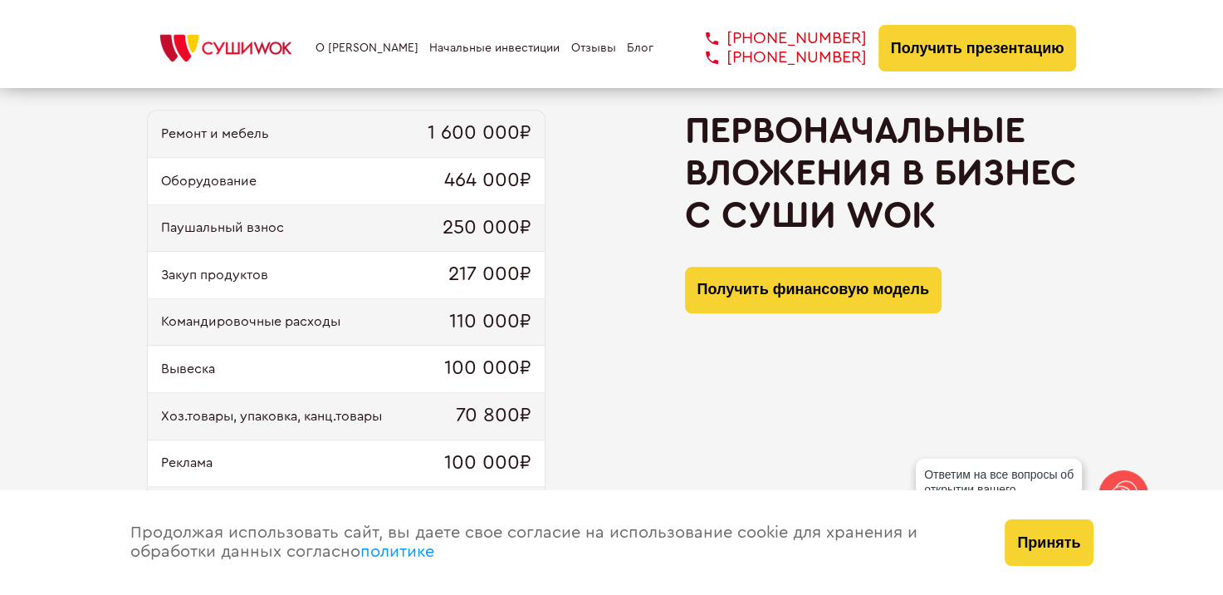
scroll to position [1661, 0]
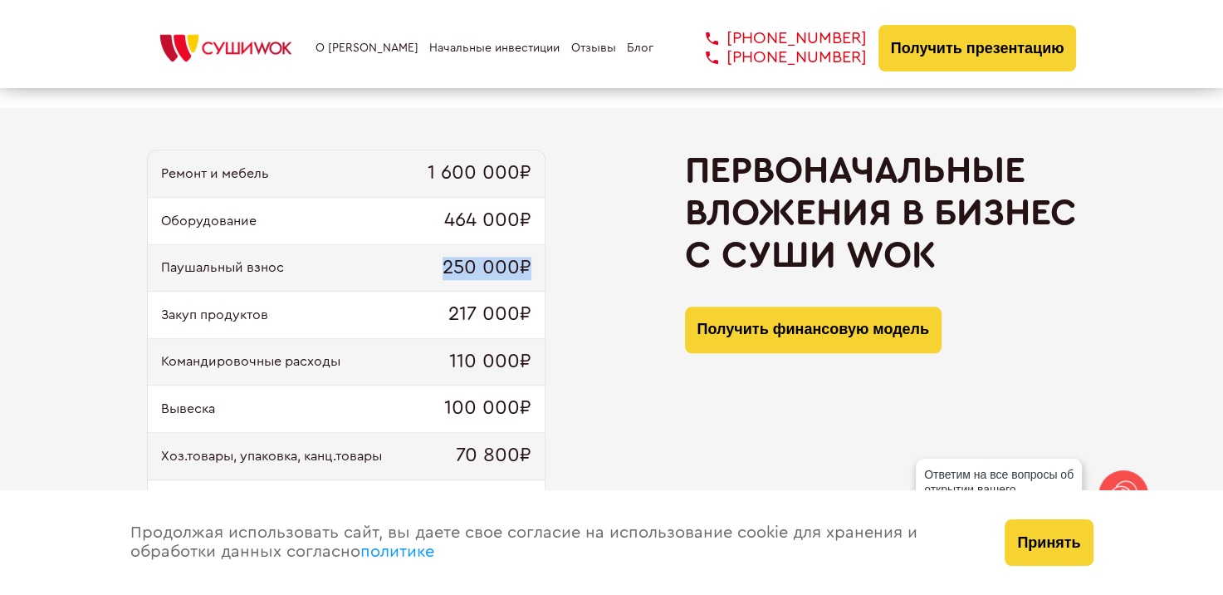
drag, startPoint x: 431, startPoint y: 262, endPoint x: 549, endPoint y: 269, distance: 118.1
click at [549, 269] on div "Ремонт и мебель 1 600 000₽ Оборудование 464 000₽ Паушальный взнос 250 000₽ Заку…" at bounding box center [612, 394] width 930 height 491
click at [565, 263] on div "Ремонт и мебель 1 600 000₽ Оборудование 464 000₽ Паушальный взнос 250 000₽ Заку…" at bounding box center [612, 394] width 930 height 491
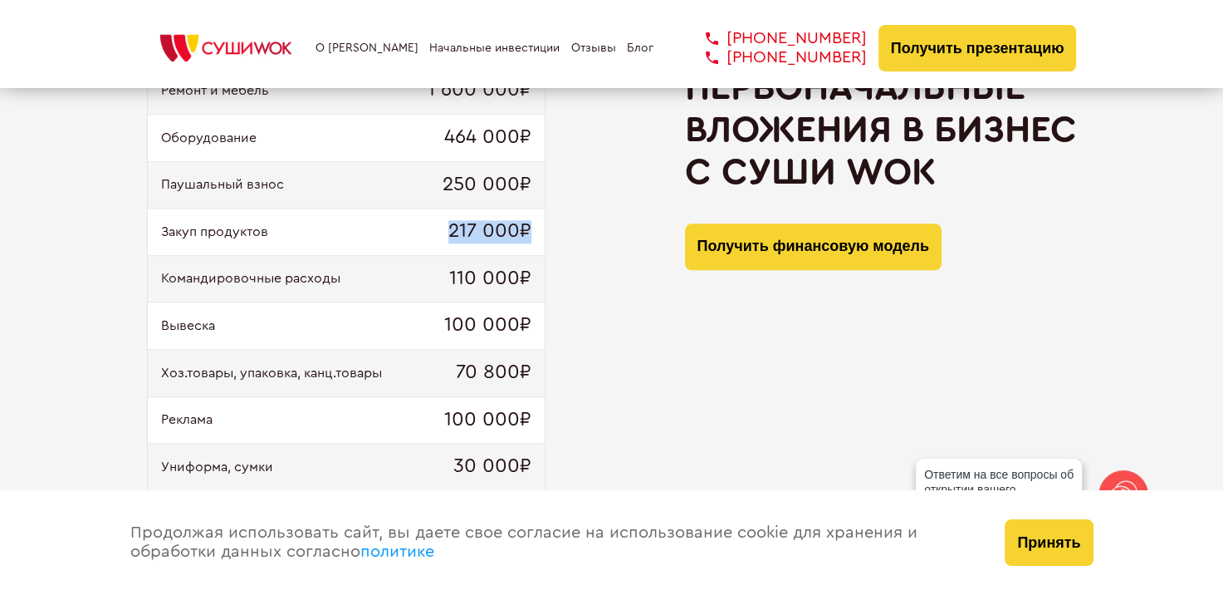
drag, startPoint x: 561, startPoint y: 241, endPoint x: 435, endPoint y: 239, distance: 125.4
click at [435, 239] on div "Ремонт и мебель 1 600 000₽ Оборудование 464 000₽ Паушальный взнос 250 000₽ Заку…" at bounding box center [612, 311] width 930 height 491
drag, startPoint x: 605, startPoint y: 290, endPoint x: 439, endPoint y: 286, distance: 165.3
click at [439, 286] on div "Ремонт и мебель 1 600 000₽ Оборудование 464 000₽ Паушальный взнос 250 000₽ Заку…" at bounding box center [612, 311] width 930 height 491
click at [544, 296] on div "Командировочные расходы 110 000₽" at bounding box center [346, 279] width 397 height 47
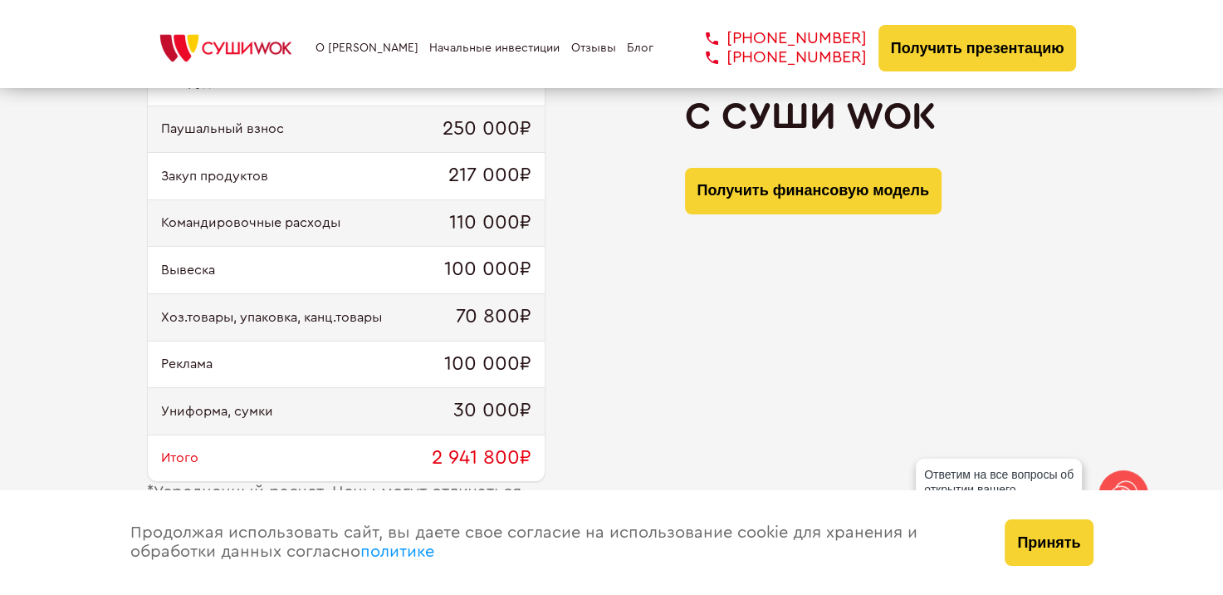
scroll to position [1827, 0]
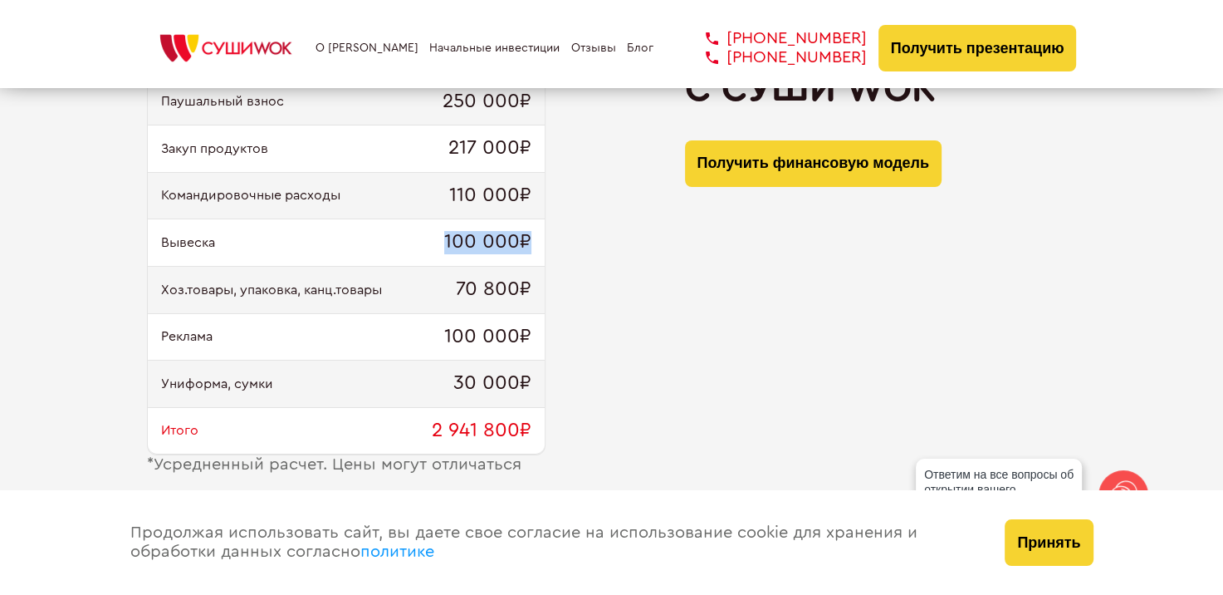
drag, startPoint x: 581, startPoint y: 256, endPoint x: 409, endPoint y: 244, distance: 173.1
click at [389, 247] on div "Ремонт и мебель 1 600 000₽ Оборудование 464 000₽ Паушальный взнос 250 000₽ Заку…" at bounding box center [612, 228] width 930 height 491
click at [624, 277] on div "Ремонт и мебель 1 600 000₽ Оборудование 464 000₽ Паушальный взнос 250 000₽ Заку…" at bounding box center [612, 228] width 930 height 491
drag, startPoint x: 604, startPoint y: 292, endPoint x: 413, endPoint y: 276, distance: 191.7
click at [414, 276] on div "Ремонт и мебель 1 600 000₽ Оборудование 464 000₽ Паушальный взнос 250 000₽ Заку…" at bounding box center [612, 228] width 930 height 491
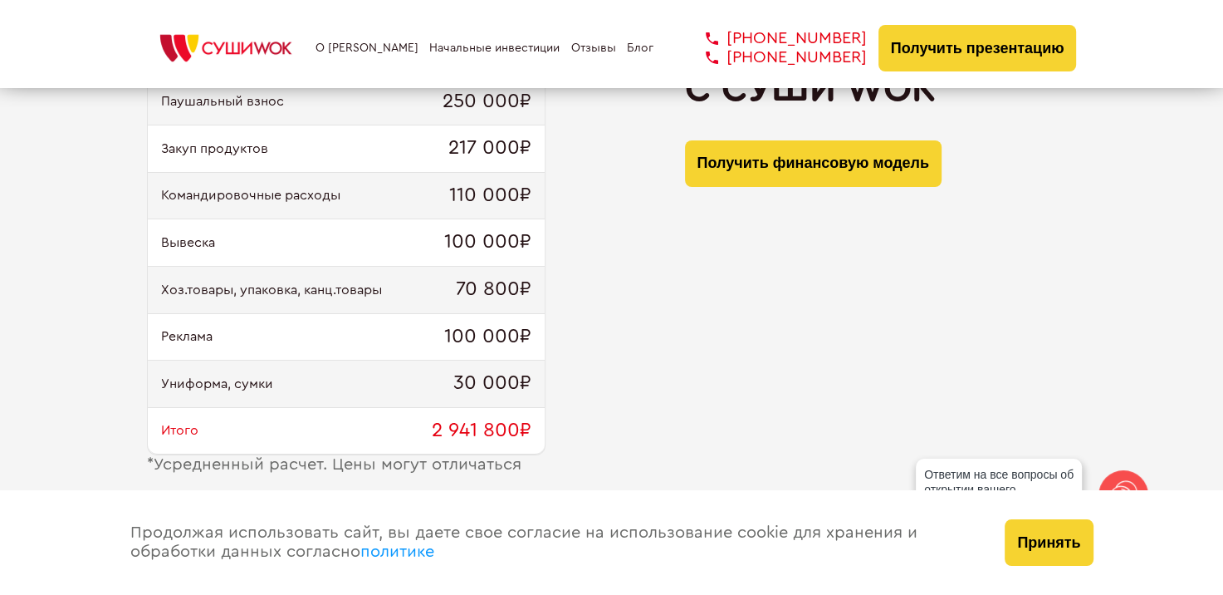
click at [660, 306] on div "Ремонт и мебель 1 600 000₽ Оборудование 464 000₽ Паушальный взнос 250 000₽ Заку…" at bounding box center [612, 228] width 930 height 491
drag, startPoint x: 548, startPoint y: 385, endPoint x: 438, endPoint y: 375, distance: 110.1
click at [440, 381] on div "Ремонт и мебель 1 600 000₽ Оборудование 464 000₽ Паушальный взнос 250 000₽ Заку…" at bounding box center [612, 228] width 930 height 491
click at [678, 349] on div "Ремонт и мебель 1 600 000₽ Оборудование 464 000₽ Паушальный взнос 250 000₽ Заку…" at bounding box center [612, 228] width 930 height 491
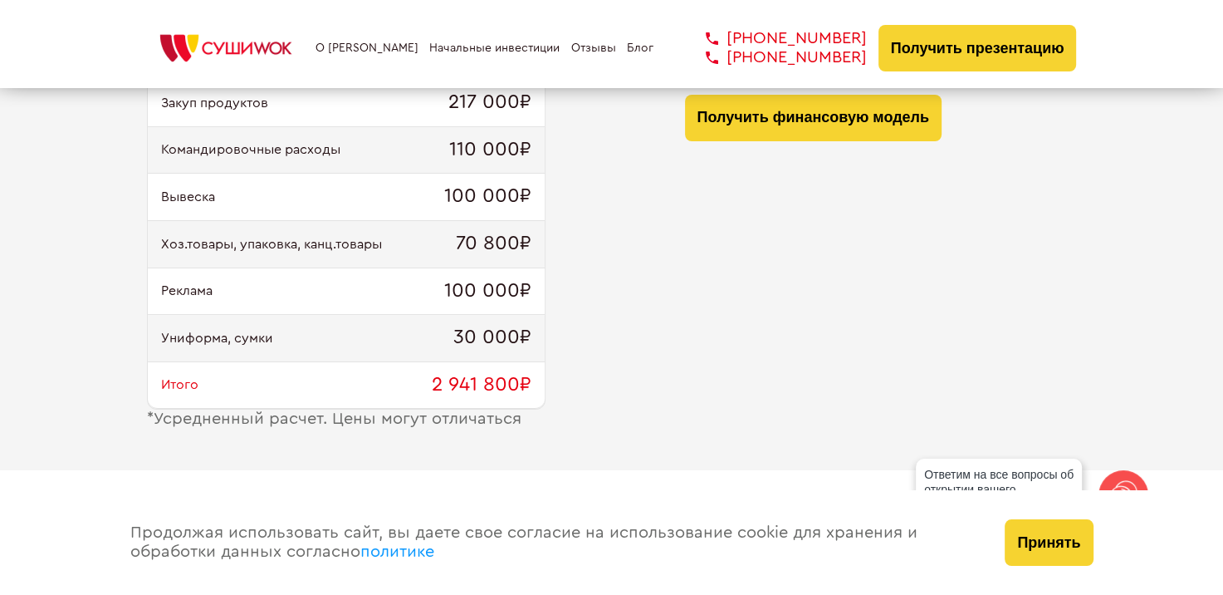
scroll to position [1910, 0]
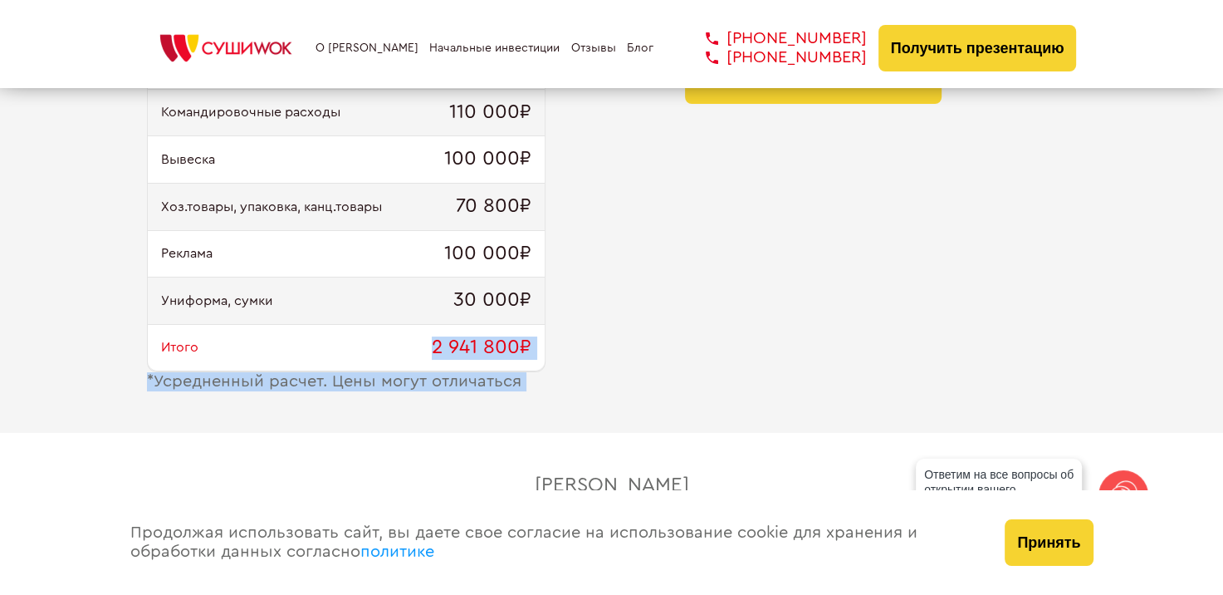
drag, startPoint x: 628, startPoint y: 340, endPoint x: 418, endPoint y: 338, distance: 210.1
click at [419, 339] on div "Ремонт и мебель 1 600 000₽ Оборудование 464 000₽ Паушальный взнос 250 000₽ Заку…" at bounding box center [612, 145] width 930 height 491
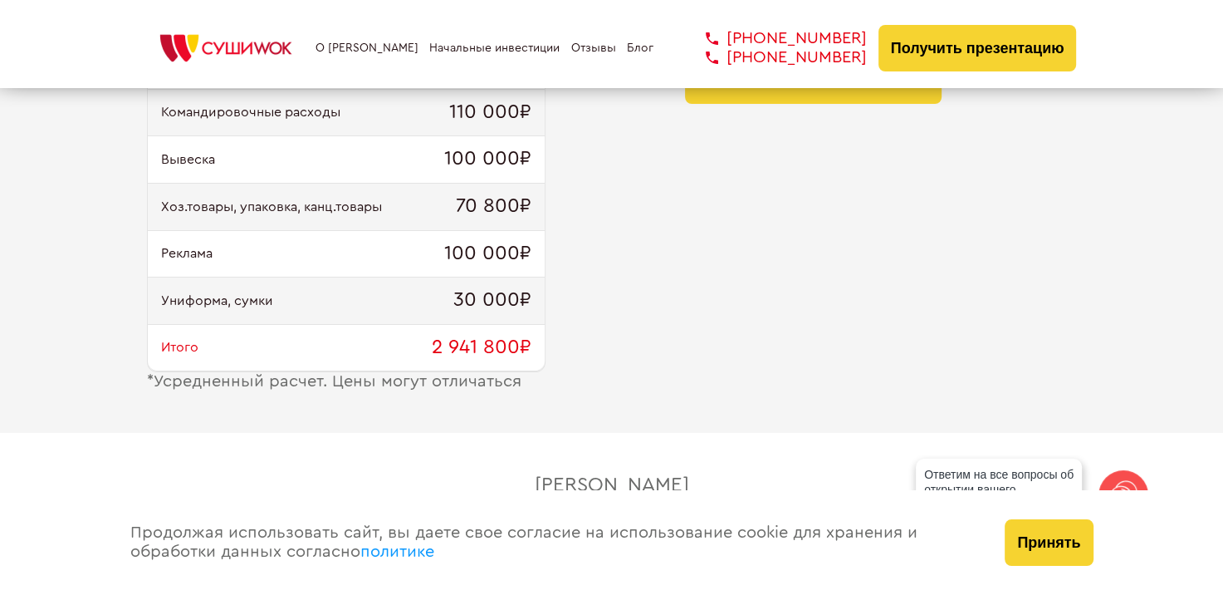
click at [784, 335] on div "Первоначальные вложения в бизнес с [PERSON_NAME] Получить финансовую модель" at bounding box center [881, 145] width 392 height 491
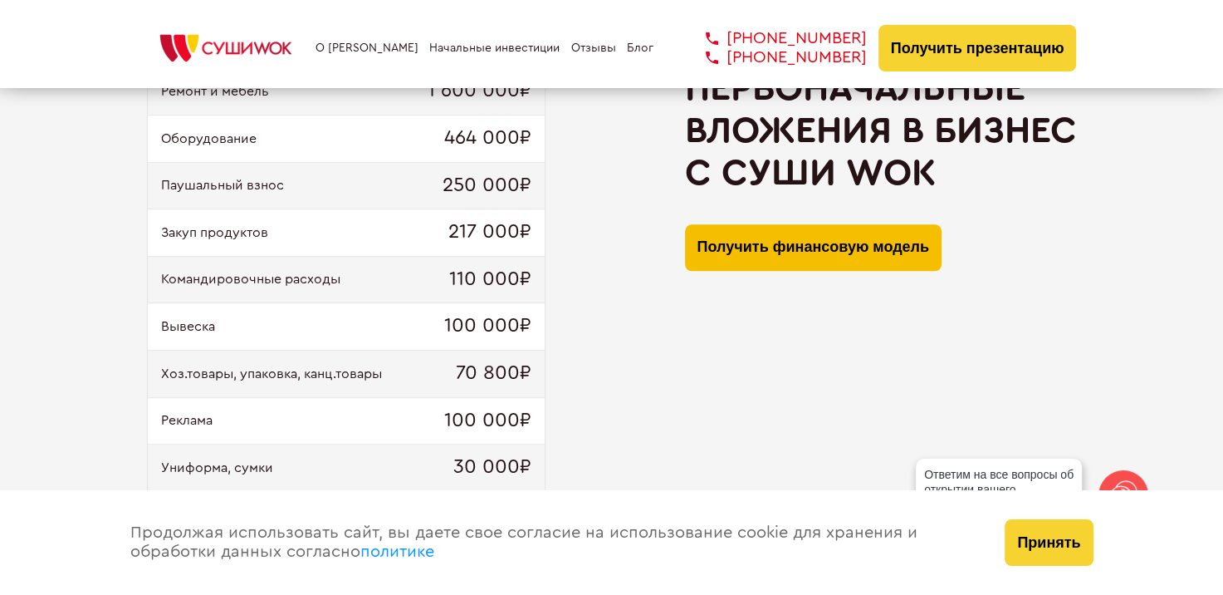
scroll to position [1744, 0]
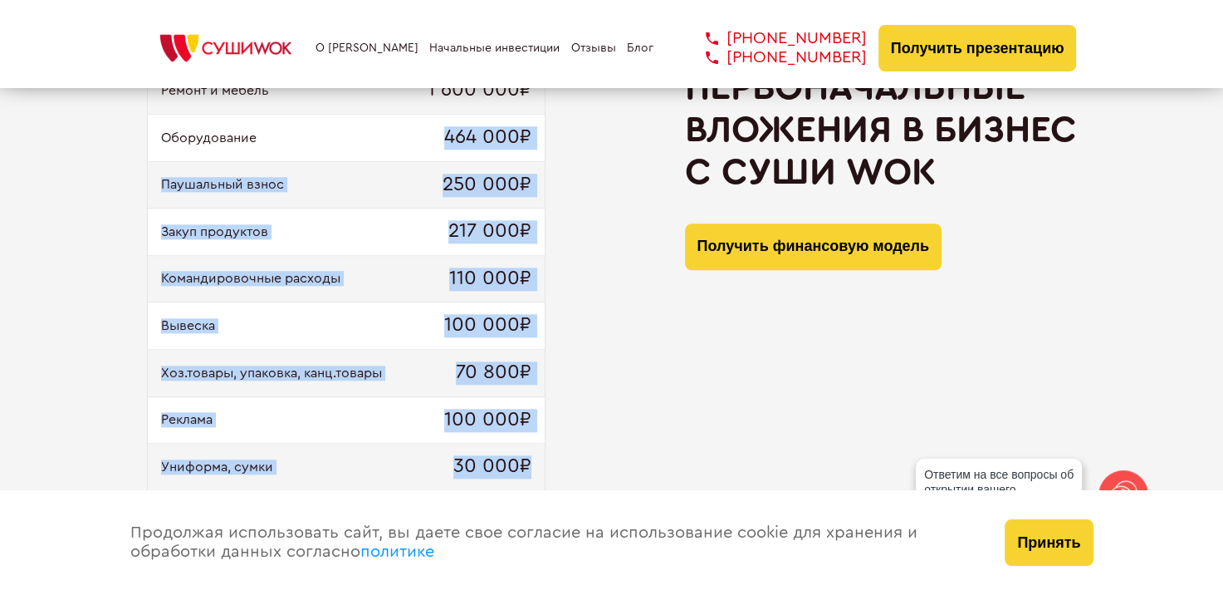
drag, startPoint x: 421, startPoint y: 142, endPoint x: 592, endPoint y: 428, distance: 333.7
click at [532, 448] on div "Ремонт и мебель 1 600 000₽ Оборудование 464 000₽ Паушальный взнос 250 000₽ Заку…" at bounding box center [346, 302] width 399 height 472
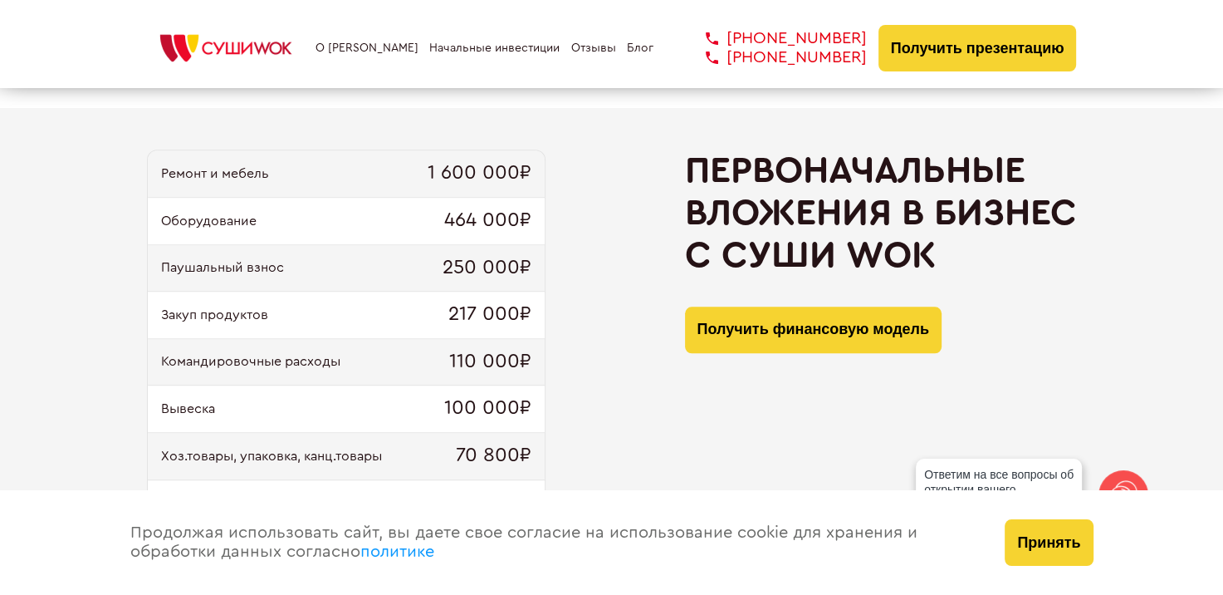
click at [639, 414] on div "Ремонт и мебель 1 600 000₽ Оборудование 464 000₽ Паушальный взнос 250 000₽ Заку…" at bounding box center [612, 394] width 930 height 491
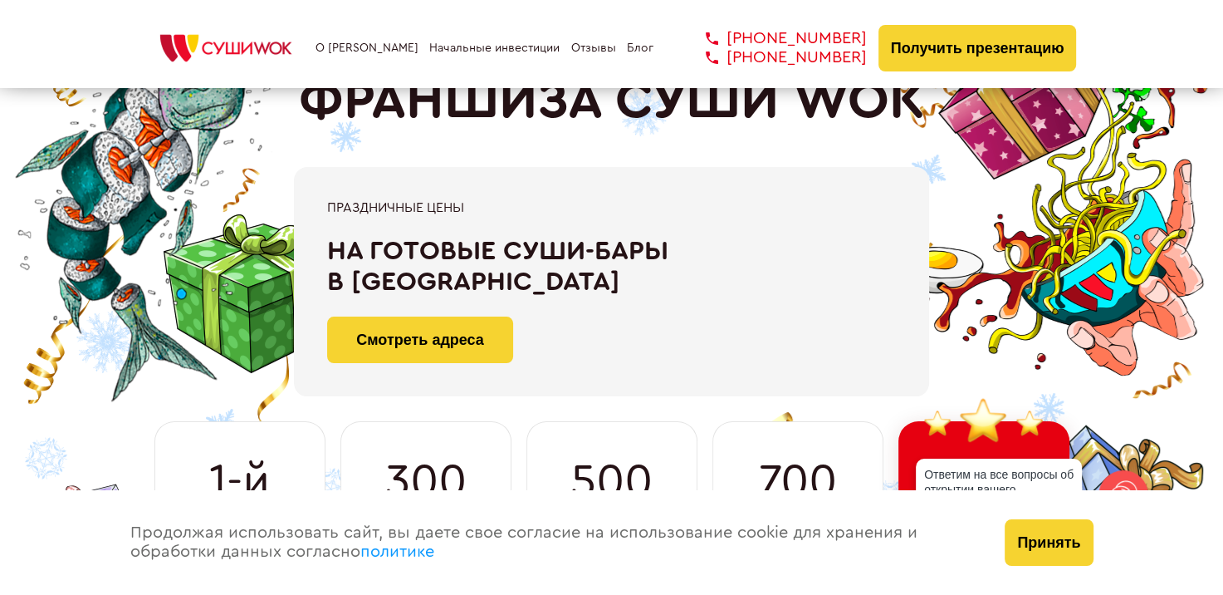
scroll to position [0, 0]
